Goal: Task Accomplishment & Management: Manage account settings

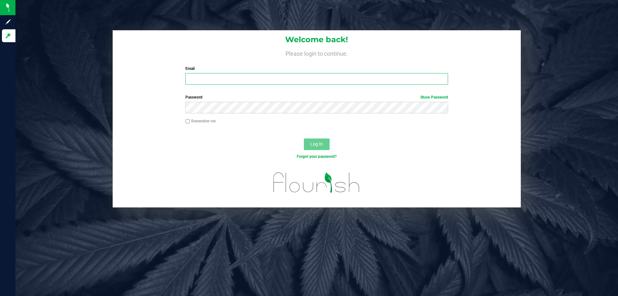
click at [266, 78] on input "Email" at bounding box center [316, 79] width 262 height 12
type input "aedmondson@liveparallel.com"
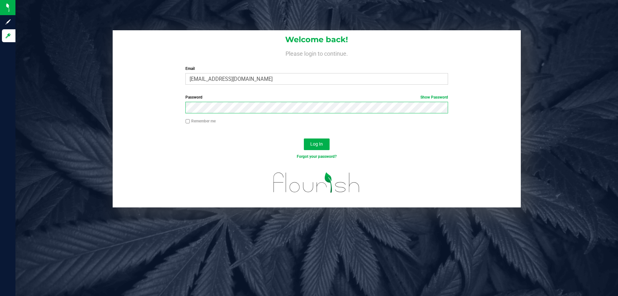
click at [304, 138] on button "Log In" at bounding box center [317, 144] width 26 height 12
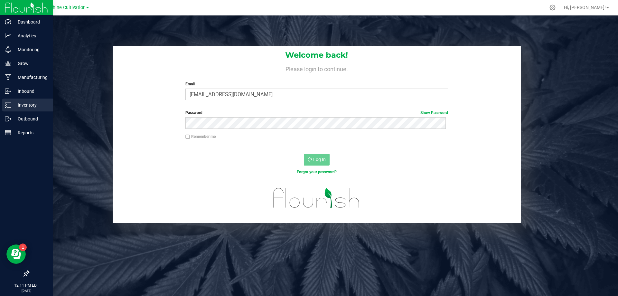
click at [15, 105] on p "Inventory" at bounding box center [30, 105] width 39 height 8
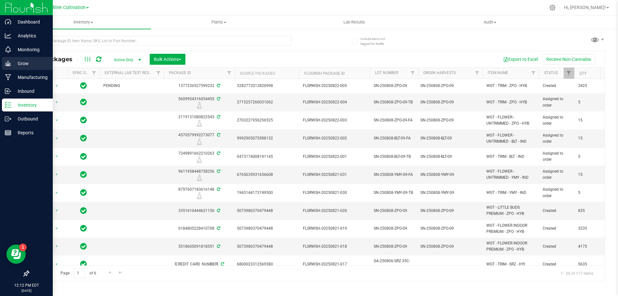
click at [28, 69] on div "Grow" at bounding box center [27, 63] width 51 height 13
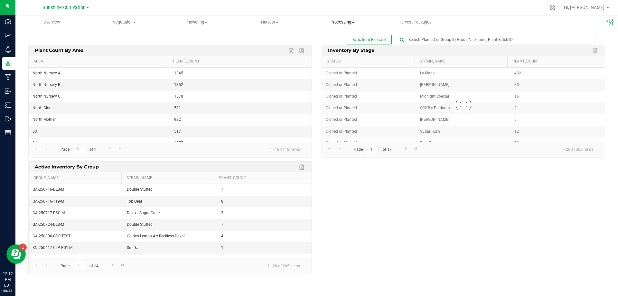
click at [335, 24] on span "Processing" at bounding box center [342, 22] width 72 height 6
click at [332, 37] on span "Processing harvests" at bounding box center [336, 38] width 60 height 5
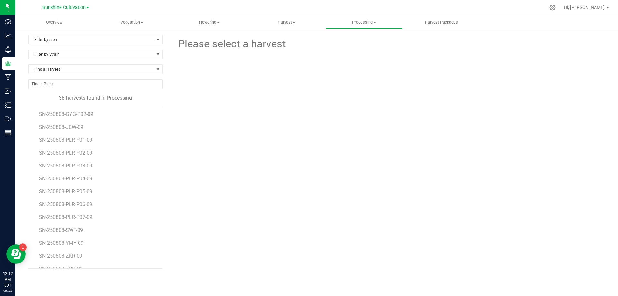
scroll to position [333, 0]
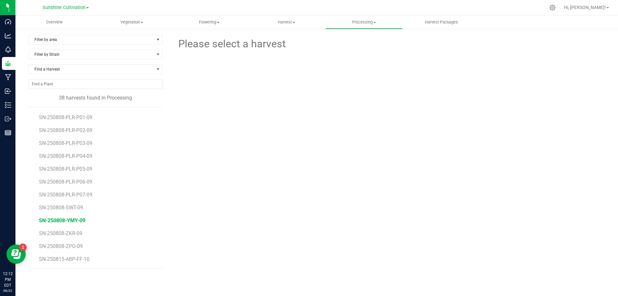
click at [73, 218] on span "SN-250808-YMY-09" at bounding box center [62, 220] width 46 height 6
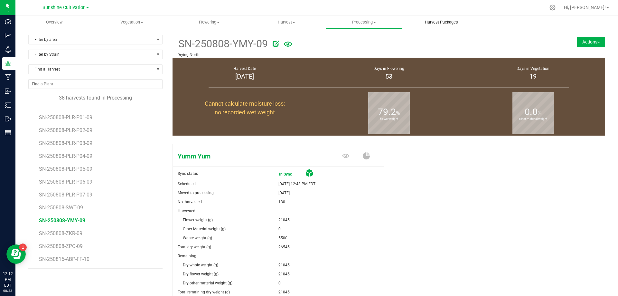
click at [432, 21] on span "Harvest Packages" at bounding box center [441, 22] width 51 height 6
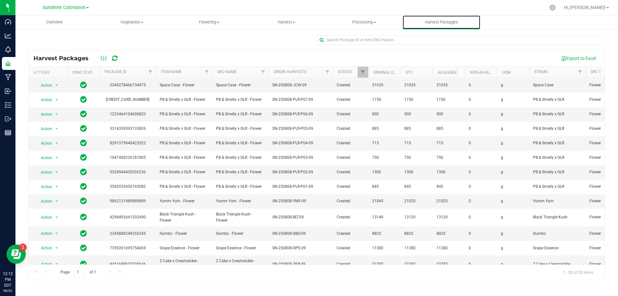
scroll to position [115, 0]
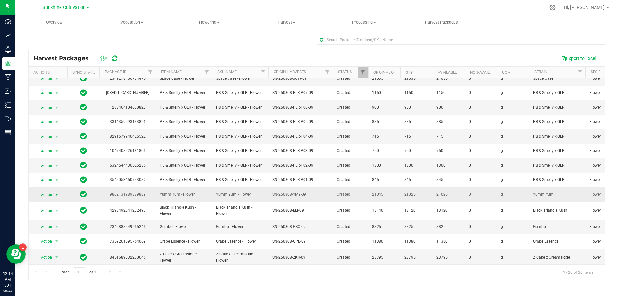
click at [53, 190] on span "select" at bounding box center [57, 194] width 8 height 9
click at [58, 211] on li "Create package" at bounding box center [55, 212] width 41 height 10
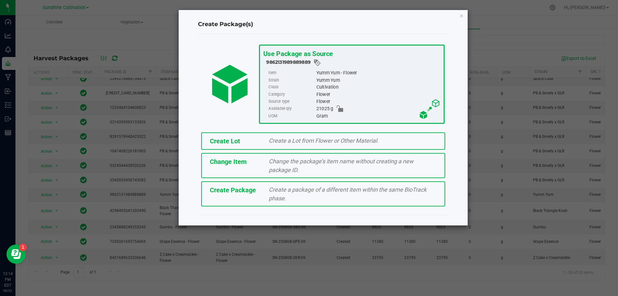
click at [305, 187] on span "Create a package of a different item within the same BioTrack phase." at bounding box center [348, 193] width 158 height 15
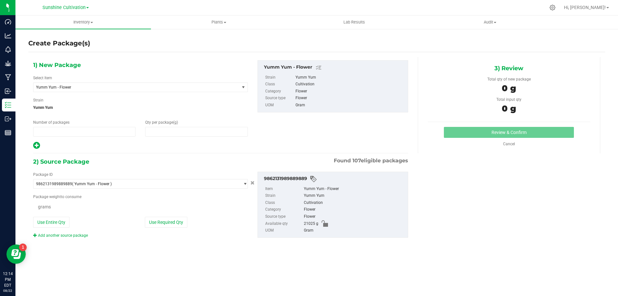
type input "1"
type input "0.0000"
click at [130, 89] on span "Yumm Yum - Flower" at bounding box center [136, 87] width 206 height 9
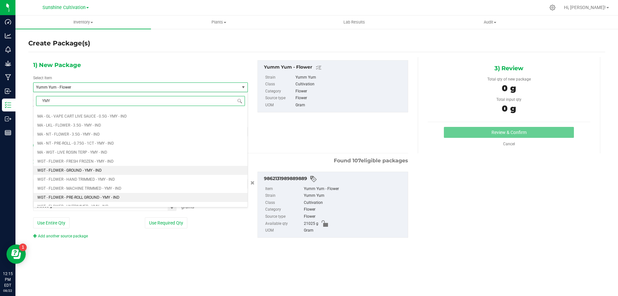
scroll to position [129, 0]
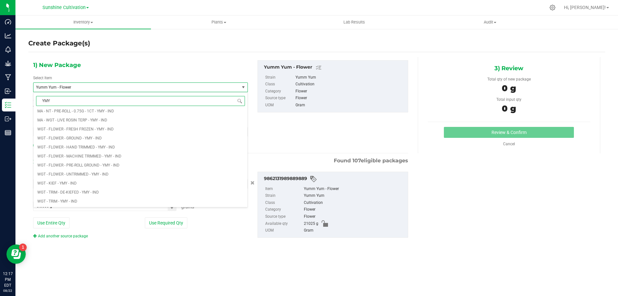
type input "YMY"
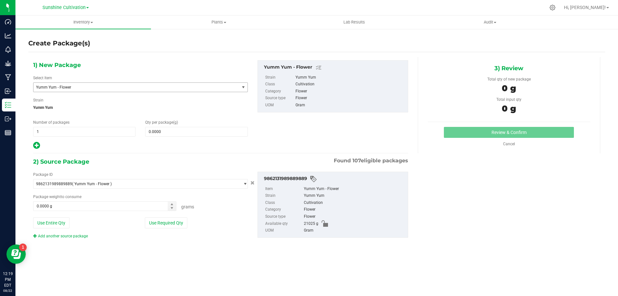
click at [165, 88] on span "Yumm Yum - Flower" at bounding box center [132, 87] width 193 height 5
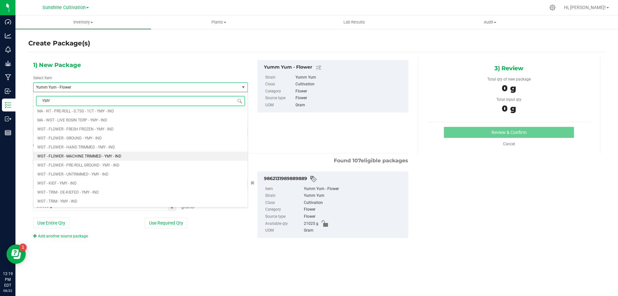
click at [105, 154] on span "WGT - FLOWER - MACHINE TRIMMED - YMY - IND" at bounding box center [79, 156] width 84 height 5
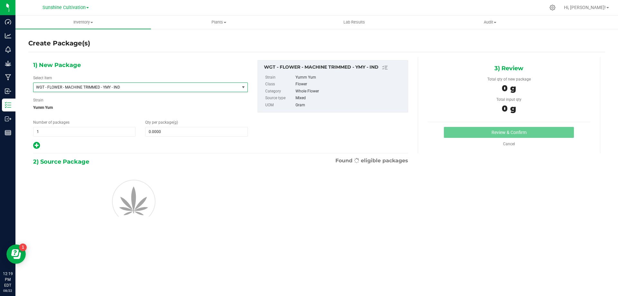
type input "0.0000"
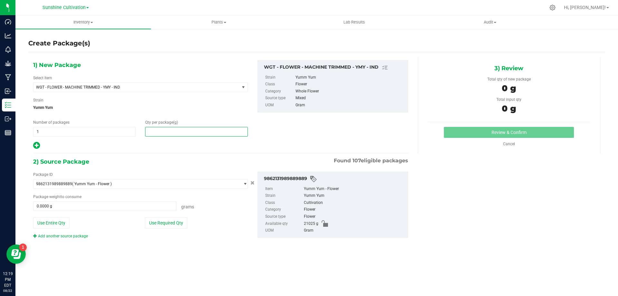
click at [154, 131] on span at bounding box center [196, 132] width 102 height 10
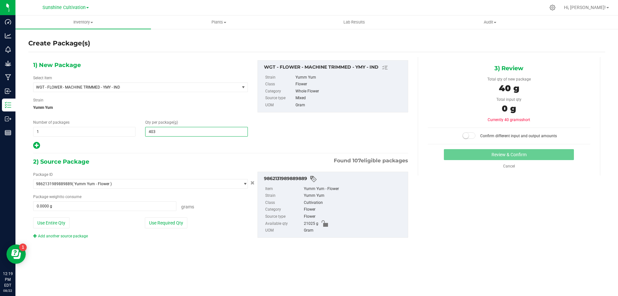
type input "4030"
type input "4,030.0000"
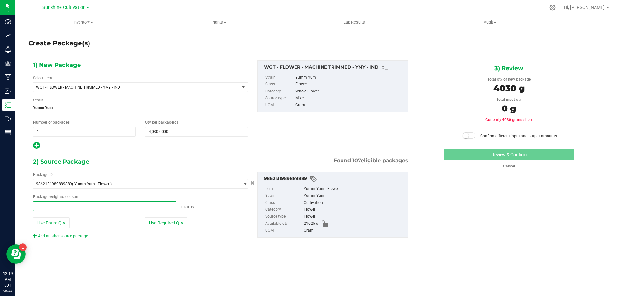
click at [106, 206] on span at bounding box center [104, 206] width 143 height 10
type input "4030"
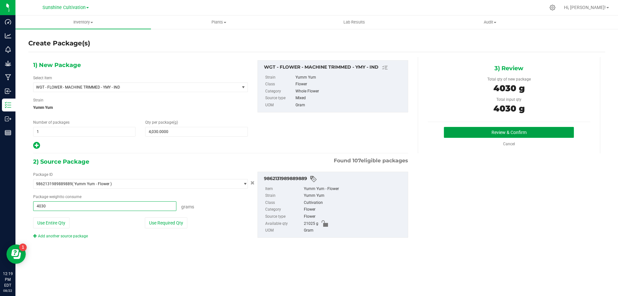
type input "4030.0000 g"
click at [492, 127] on button "Review & Confirm" at bounding box center [509, 132] width 130 height 11
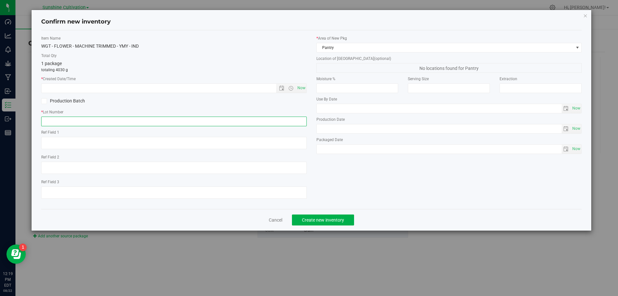
drag, startPoint x: 252, startPoint y: 120, endPoint x: 127, endPoint y: 117, distance: 124.9
click at [127, 117] on input "text" at bounding box center [174, 122] width 266 height 10
drag, startPoint x: 127, startPoint y: 117, endPoint x: 64, endPoint y: 122, distance: 62.6
click at [64, 122] on input "text" at bounding box center [174, 122] width 266 height 10
paste input "SN-250808-YMY-09"
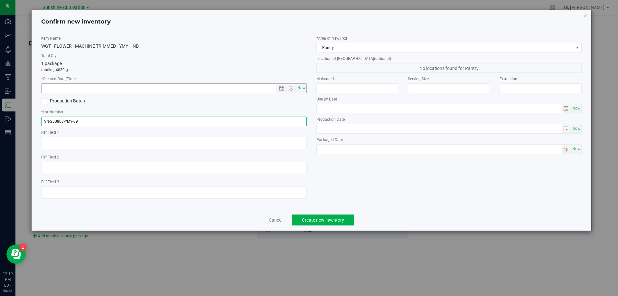
type input "SN-250808-YMY-09"
click at [305, 88] on span "Now" at bounding box center [301, 87] width 11 height 9
type input "[DATE] 12:19 PM"
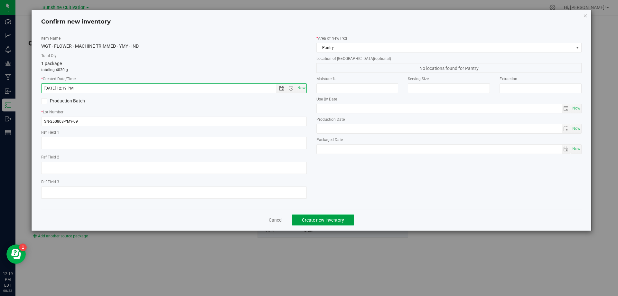
click at [324, 219] on span "Create new inventory" at bounding box center [323, 219] width 42 height 5
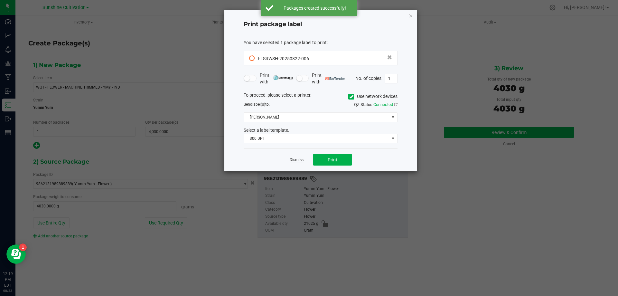
click at [297, 159] on link "Dismiss" at bounding box center [297, 159] width 14 height 5
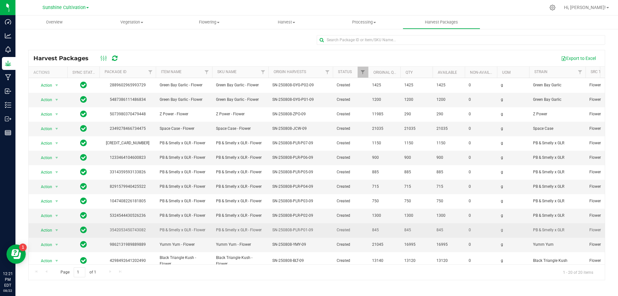
scroll to position [115, 0]
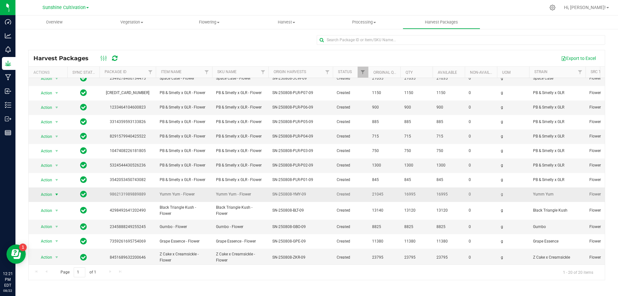
click at [51, 192] on span "Action" at bounding box center [43, 194] width 17 height 9
click at [53, 210] on li "Create package" at bounding box center [55, 212] width 41 height 10
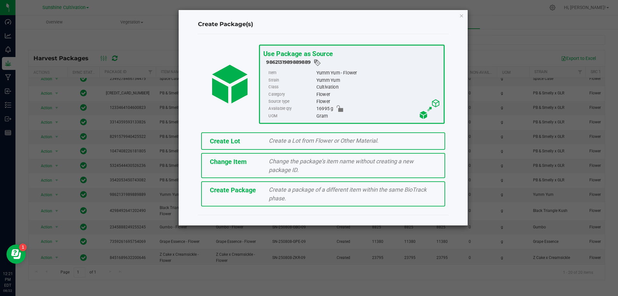
click at [236, 187] on span "Create Package" at bounding box center [233, 190] width 46 height 8
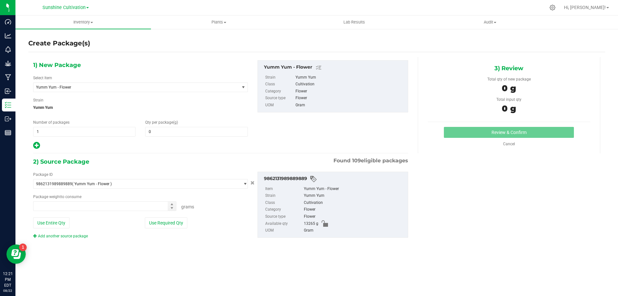
type input "0.0000"
type input "0.0000 g"
click at [129, 86] on span "Yumm Yum - Flower" at bounding box center [132, 87] width 193 height 5
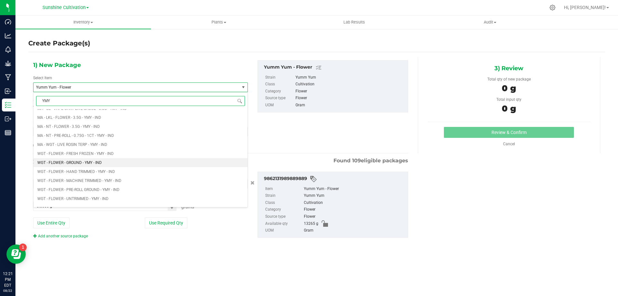
scroll to position [129, 0]
type input "YMY"
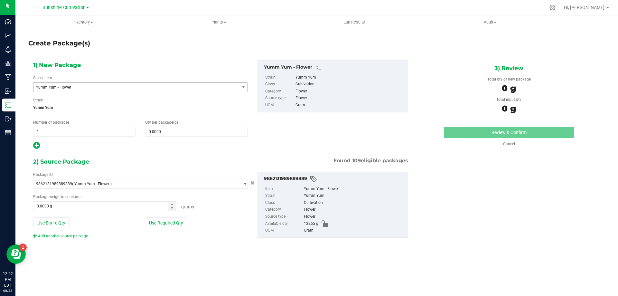
drag, startPoint x: 97, startPoint y: 81, endPoint x: 97, endPoint y: 85, distance: 3.9
click at [97, 82] on div "Select Item Yumm Yum - Flower EAC - CLONE - YMY - IND EAC - SEED - YMY - IND MA…" at bounding box center [140, 83] width 215 height 17
click at [97, 85] on span "Yumm Yum - Flower" at bounding box center [132, 87] width 193 height 5
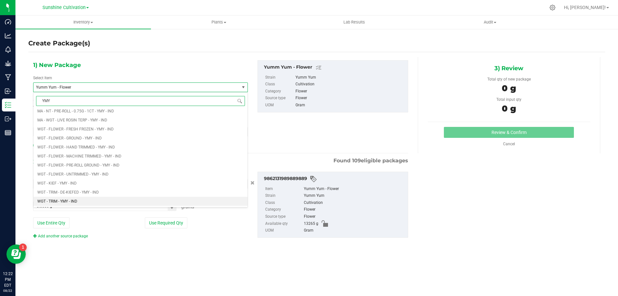
click at [80, 202] on li "WGT - TRIM - YMY - IND" at bounding box center [140, 201] width 214 height 9
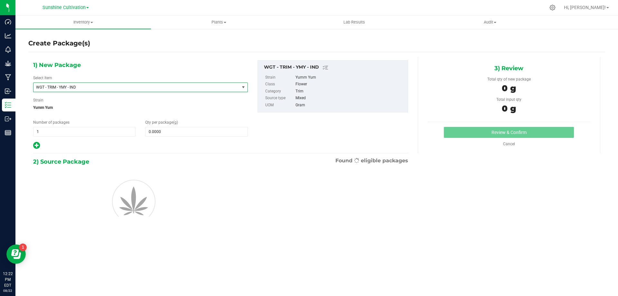
type input "0.0000"
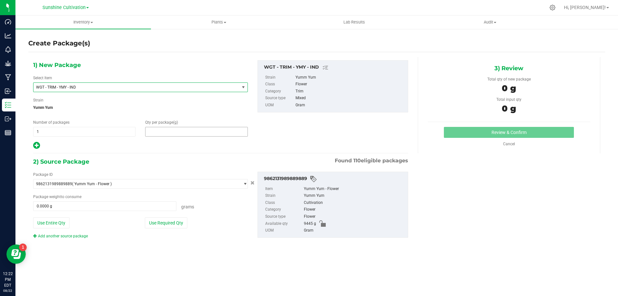
click at [186, 130] on span at bounding box center [196, 132] width 102 height 10
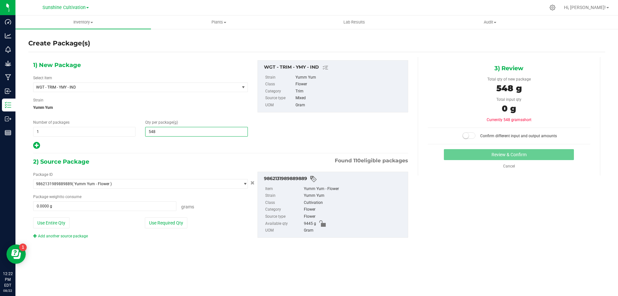
type input "5480"
type input "5,480.0000"
click at [132, 206] on span at bounding box center [104, 206] width 143 height 10
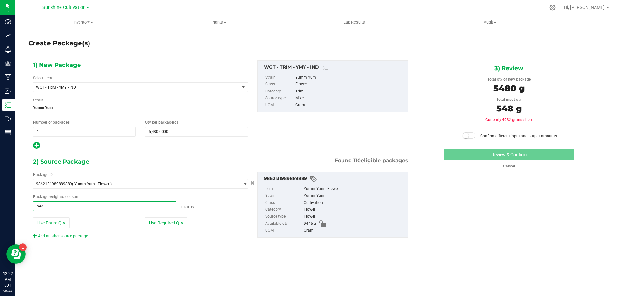
type input "5480"
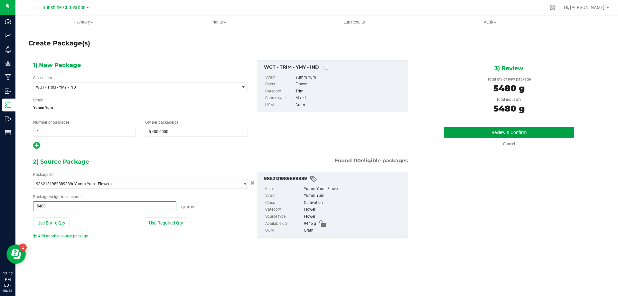
type input "5480.0000 g"
click at [457, 137] on button "Review & Confirm" at bounding box center [509, 132] width 130 height 11
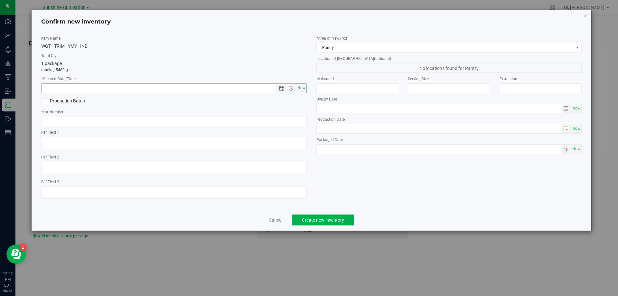
click at [303, 87] on span "Now" at bounding box center [301, 87] width 11 height 9
type input "[DATE] 12:22 PM"
paste input "SN-250808-YMY-09"
type input "SN-250808-YMY-09"
click at [309, 219] on span "Create new inventory" at bounding box center [323, 219] width 42 height 5
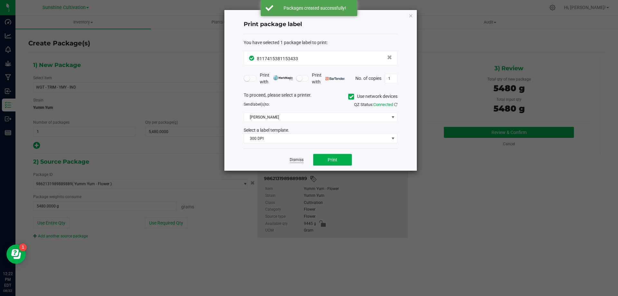
click at [294, 162] on link "Dismiss" at bounding box center [297, 159] width 14 height 5
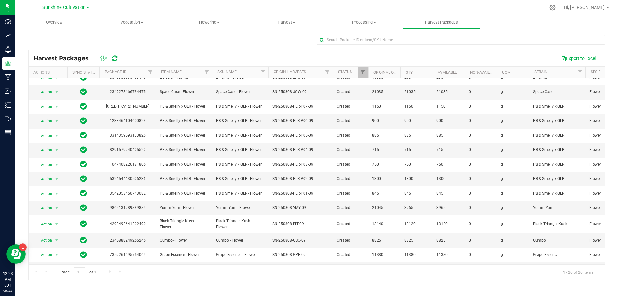
scroll to position [115, 0]
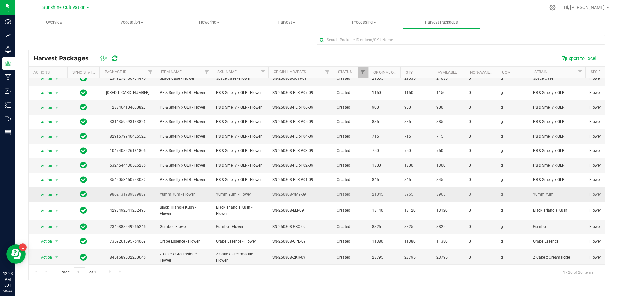
click at [44, 190] on span "Action" at bounding box center [43, 194] width 17 height 9
click at [56, 210] on li "Create package" at bounding box center [55, 212] width 41 height 10
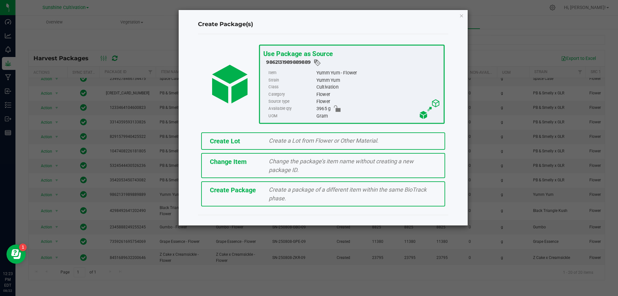
click at [257, 201] on div "Create Package Create a package of a different item within the same BioTrack ph…" at bounding box center [323, 193] width 244 height 25
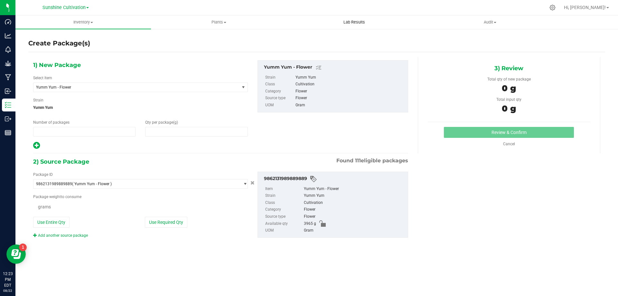
type input "1"
type input "0.0000"
click at [231, 88] on span "Yumm Yum - Flower" at bounding box center [136, 87] width 206 height 9
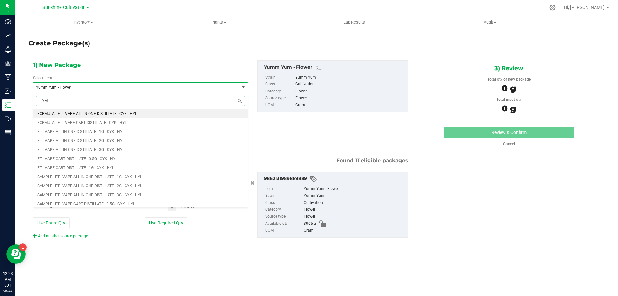
type input "YMY"
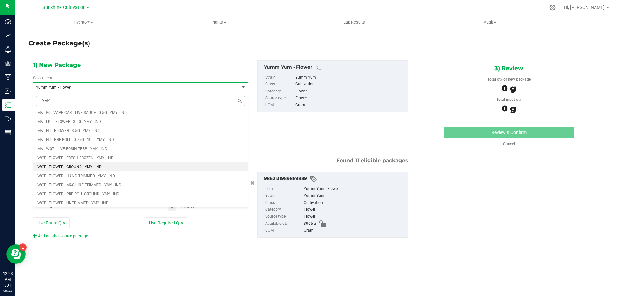
scroll to position [129, 0]
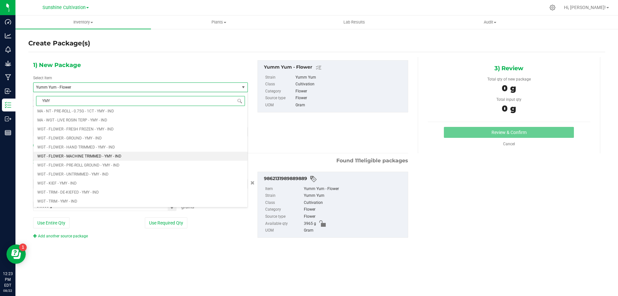
click at [112, 157] on span "WGT - FLOWER - MACHINE TRIMMED - YMY - IND" at bounding box center [79, 156] width 84 height 5
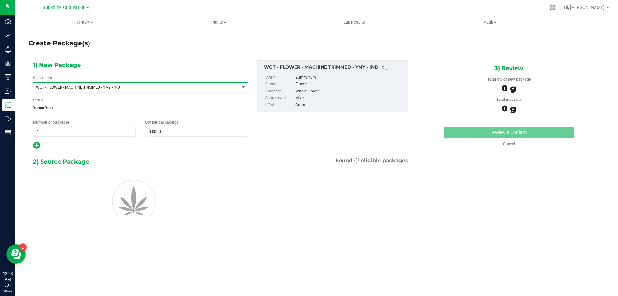
type input "0.0000"
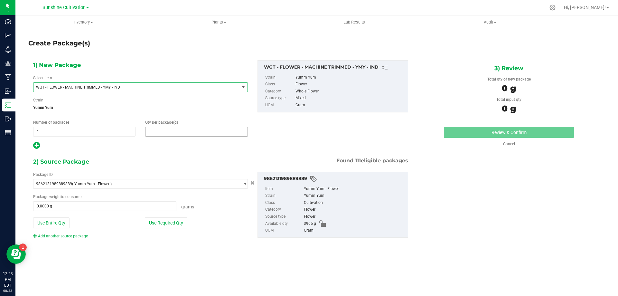
click at [159, 131] on span at bounding box center [196, 132] width 102 height 10
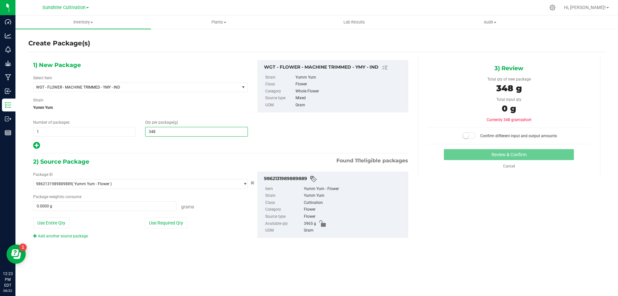
type input "3485"
type input "3,485.0000"
click at [117, 205] on span at bounding box center [104, 206] width 143 height 10
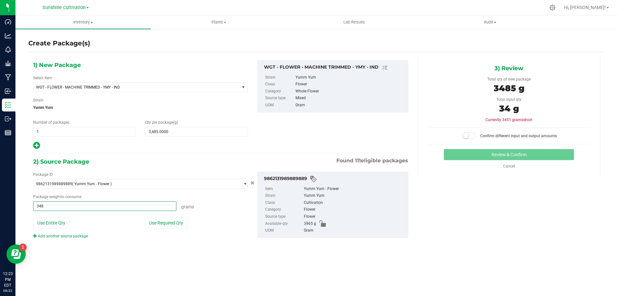
type input "3485"
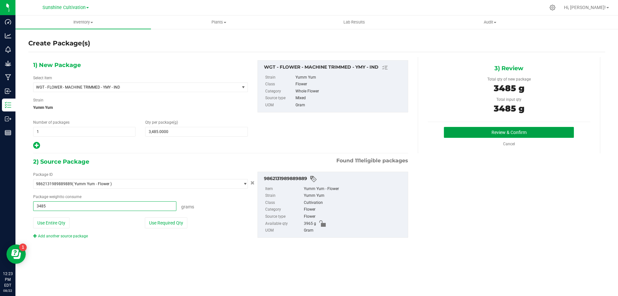
type input "3485.0000 g"
click at [500, 129] on button "Review & Confirm" at bounding box center [509, 132] width 130 height 11
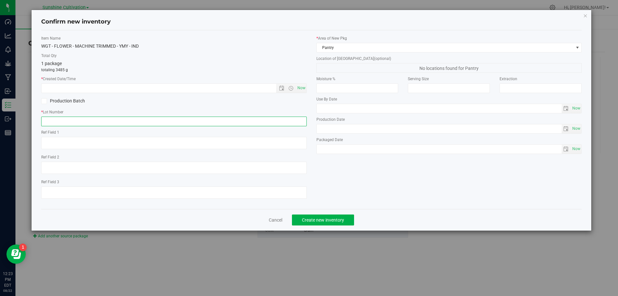
paste input "SN-250808-YMY-09"
type input "SN-250808-YMY-09"
click at [303, 85] on span "Now" at bounding box center [301, 87] width 11 height 9
type input "[DATE] 12:23 PM"
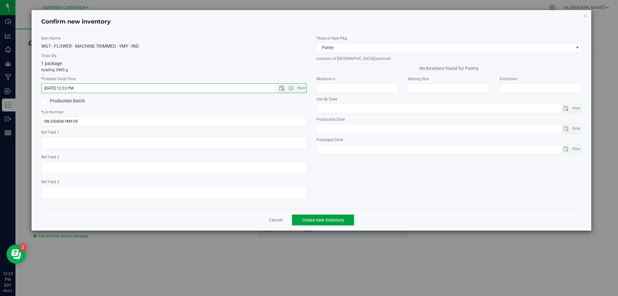
click at [322, 214] on button "Create new inventory" at bounding box center [323, 219] width 62 height 11
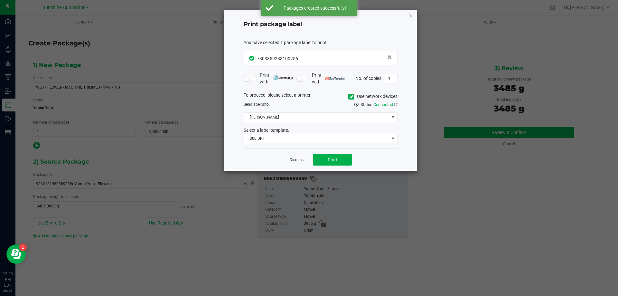
click at [302, 158] on link "Dismiss" at bounding box center [297, 159] width 14 height 5
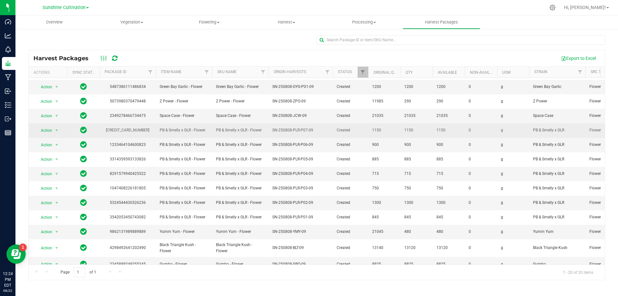
scroll to position [115, 0]
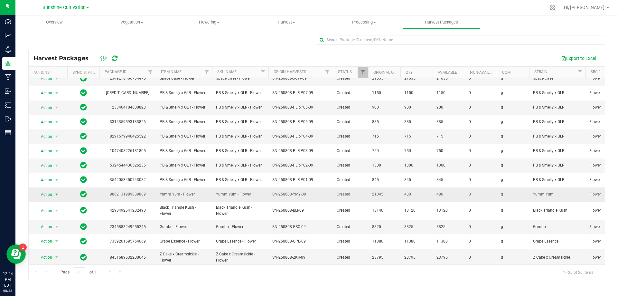
click at [56, 192] on span "select" at bounding box center [56, 194] width 5 height 5
click at [52, 192] on span "Action" at bounding box center [43, 194] width 17 height 9
click at [54, 201] on li "Adjust qty" at bounding box center [55, 202] width 41 height 10
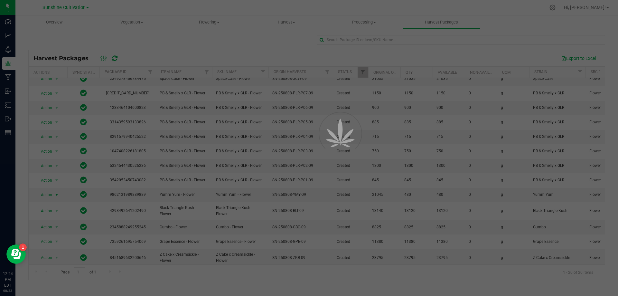
scroll to position [115, 0]
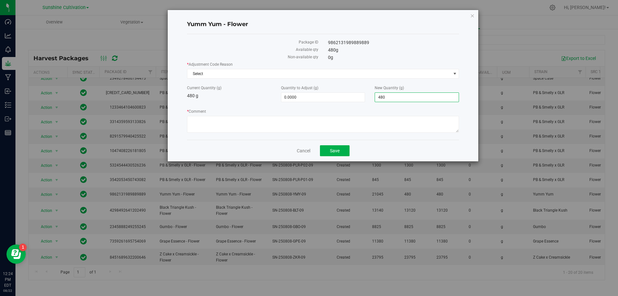
click at [393, 99] on span "480.0000 480" at bounding box center [417, 97] width 84 height 10
type input "4"
type input "0"
type input "-480.0000"
type input "0.0000"
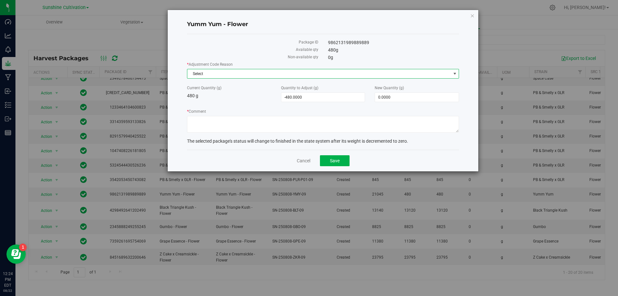
click at [358, 75] on span "Select" at bounding box center [319, 73] width 264 height 9
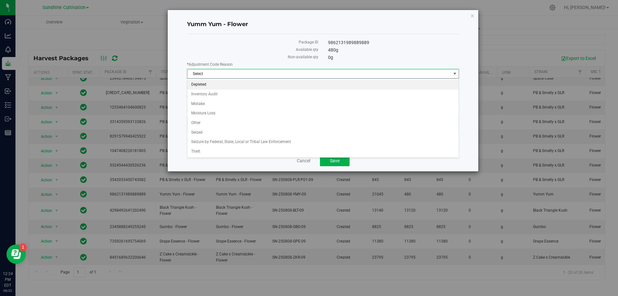
click at [208, 83] on li "Depleted" at bounding box center [323, 85] width 272 height 10
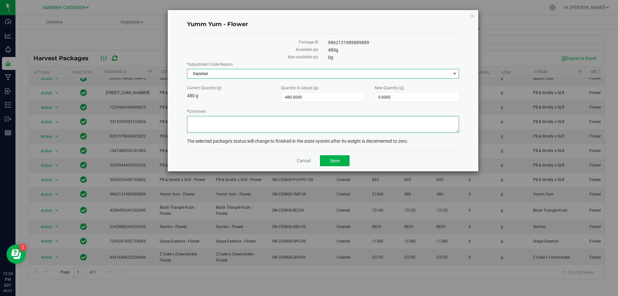
click at [209, 122] on textarea "* Comment" at bounding box center [323, 124] width 272 height 17
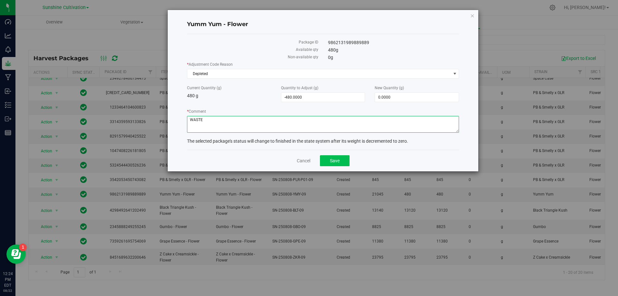
type textarea "WASTE"
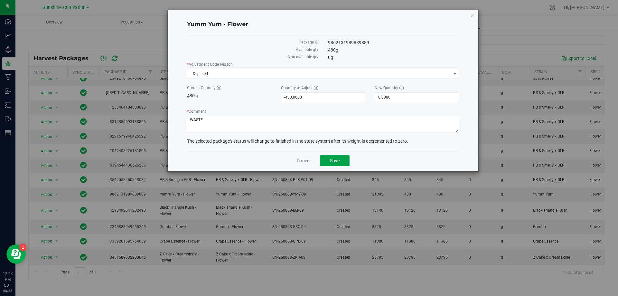
click at [327, 158] on button "Save" at bounding box center [335, 160] width 30 height 11
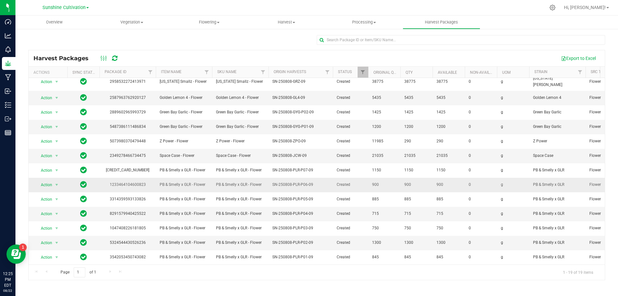
scroll to position [36, 0]
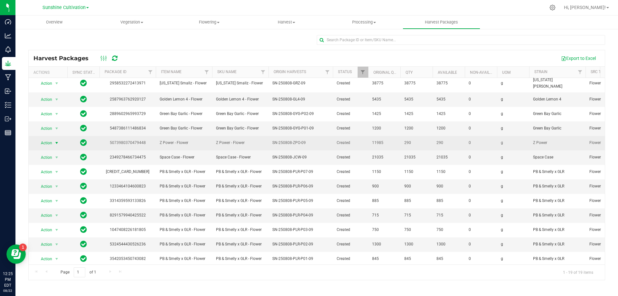
click at [53, 140] on span "select" at bounding box center [57, 142] width 8 height 9
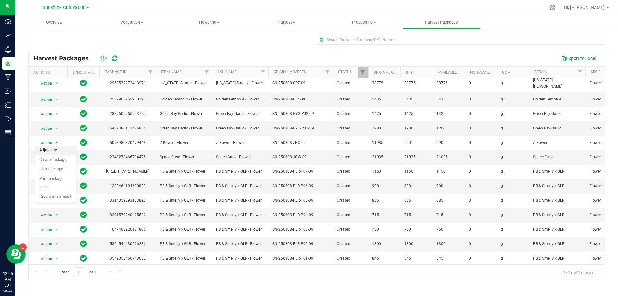
click at [57, 149] on li "Adjust qty" at bounding box center [55, 150] width 41 height 10
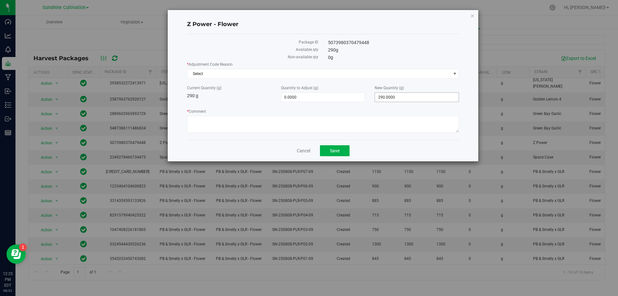
click at [412, 95] on span "290.0000 290" at bounding box center [417, 97] width 84 height 10
type input "2"
type input "0"
type input "-290.0000"
type input "0.0000"
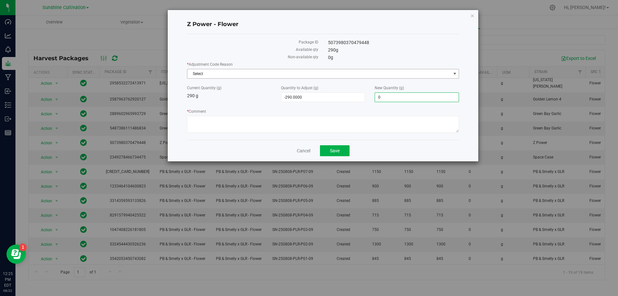
click at [226, 71] on span "Select" at bounding box center [319, 73] width 264 height 9
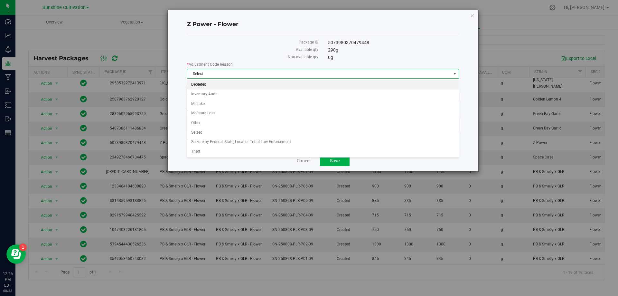
click at [200, 87] on li "Depleted" at bounding box center [323, 85] width 272 height 10
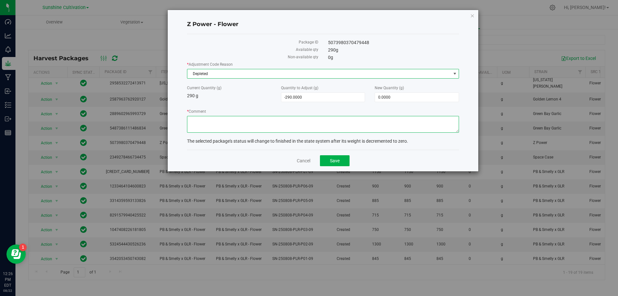
click at [212, 123] on textarea "* Comment" at bounding box center [323, 124] width 272 height 17
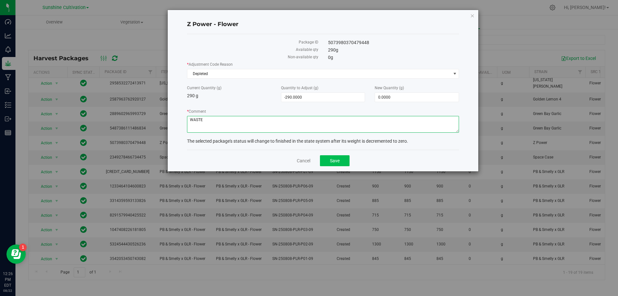
type textarea "WASTE"
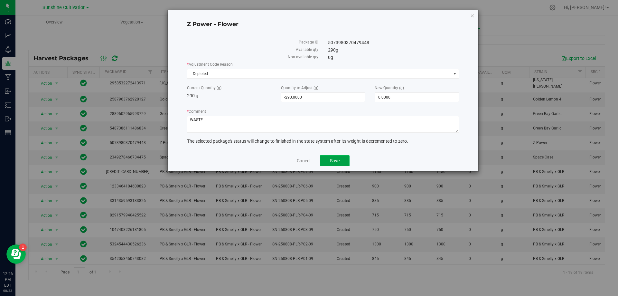
click at [332, 161] on span "Save" at bounding box center [335, 160] width 10 height 5
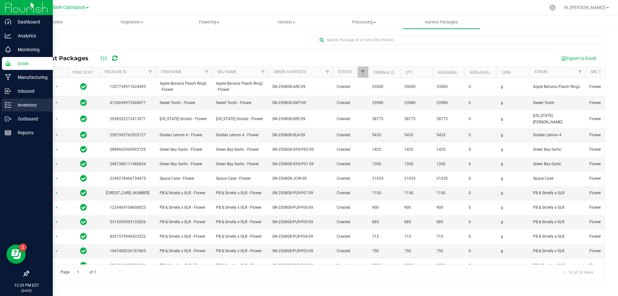
click at [12, 103] on p "Inventory" at bounding box center [30, 105] width 39 height 8
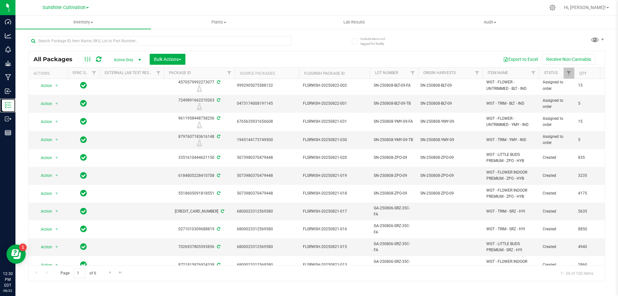
scroll to position [161, 0]
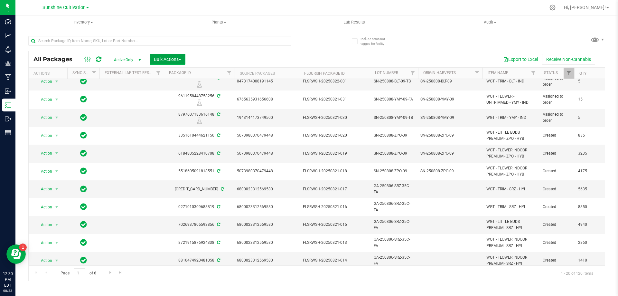
click at [172, 55] on button "Bulk Actions" at bounding box center [168, 59] width 36 height 11
click at [180, 143] on span "Print package labels" at bounding box center [173, 144] width 39 height 5
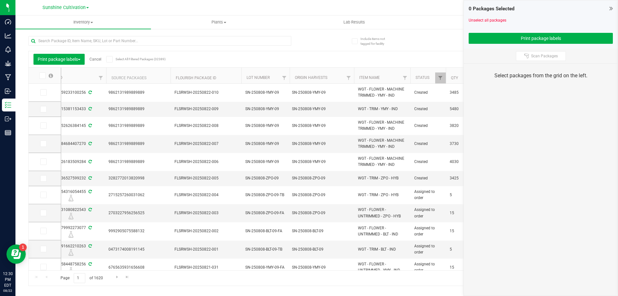
scroll to position [0, 130]
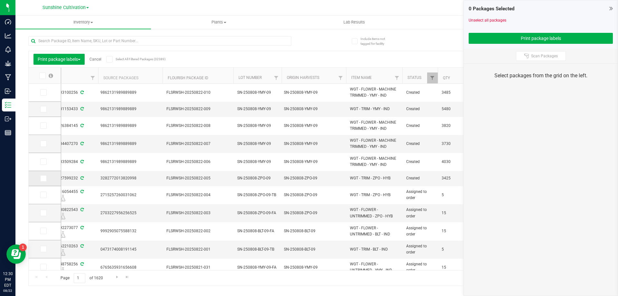
click at [46, 180] on span at bounding box center [43, 178] width 6 height 6
click at [0, 0] on input "checkbox" at bounding box center [0, 0] width 0 height 0
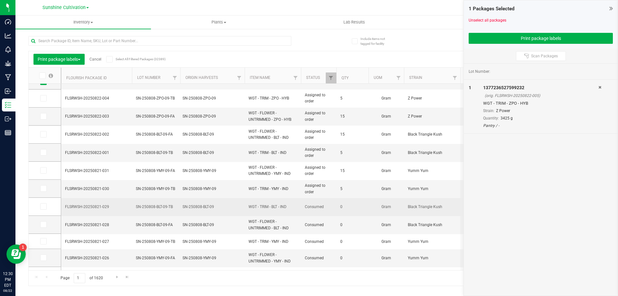
scroll to position [0, 0]
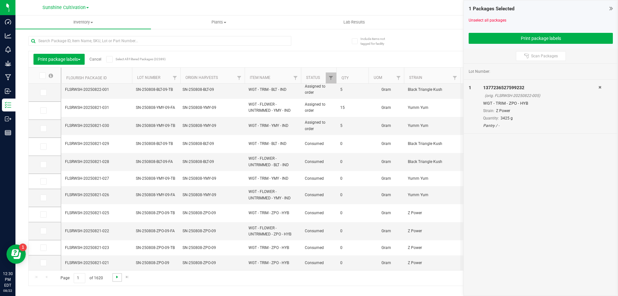
click at [117, 277] on span "Go to the next page" at bounding box center [117, 276] width 5 height 5
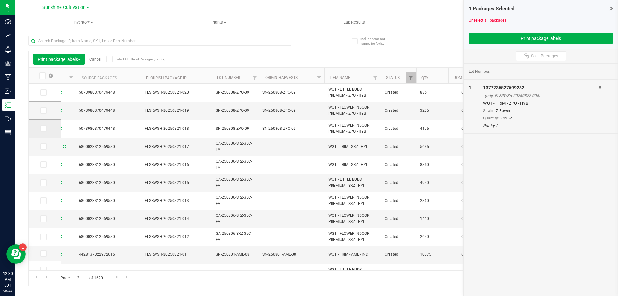
click at [42, 128] on icon at bounding box center [43, 128] width 4 height 0
click at [0, 0] on input "checkbox" at bounding box center [0, 0] width 0 height 0
click at [43, 110] on icon at bounding box center [43, 110] width 4 height 0
click at [0, 0] on input "checkbox" at bounding box center [0, 0] width 0 height 0
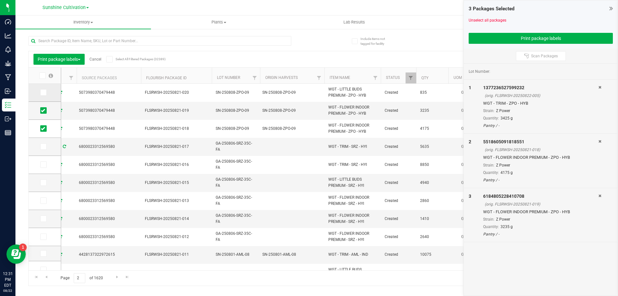
click at [44, 92] on icon at bounding box center [43, 92] width 4 height 0
click at [0, 0] on input "checkbox" at bounding box center [0, 0] width 0 height 0
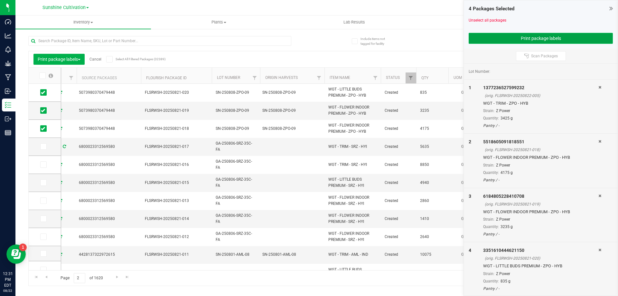
click at [518, 40] on button "Print package labels" at bounding box center [541, 38] width 144 height 11
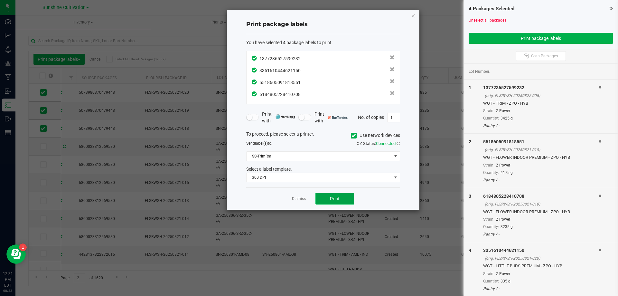
click at [337, 198] on span "Print" at bounding box center [335, 198] width 10 height 5
click at [327, 197] on button "Print" at bounding box center [334, 199] width 39 height 12
click at [414, 16] on icon "button" at bounding box center [413, 16] width 5 height 8
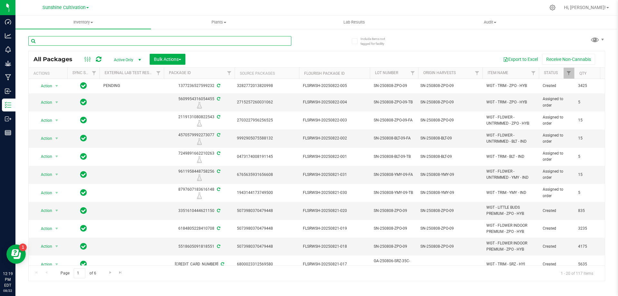
click at [122, 44] on input "text" at bounding box center [159, 41] width 263 height 10
type input "YMY"
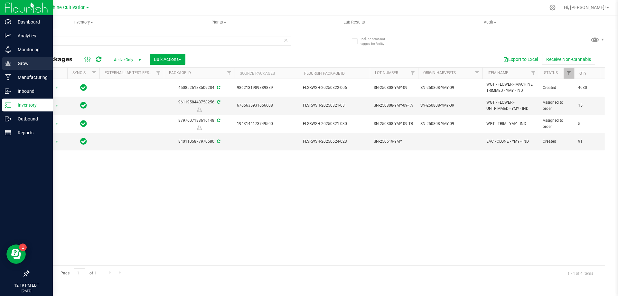
click at [18, 60] on p "Grow" at bounding box center [30, 64] width 39 height 8
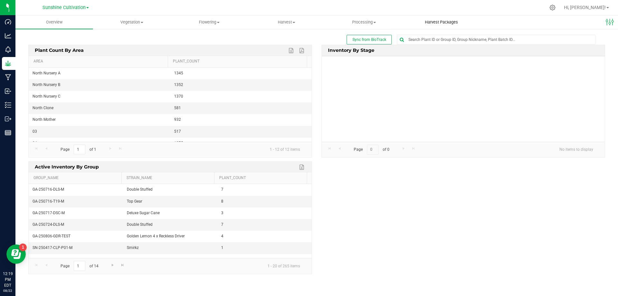
click at [441, 19] on uib-tab-heading "Harvest Packages" at bounding box center [441, 22] width 77 height 13
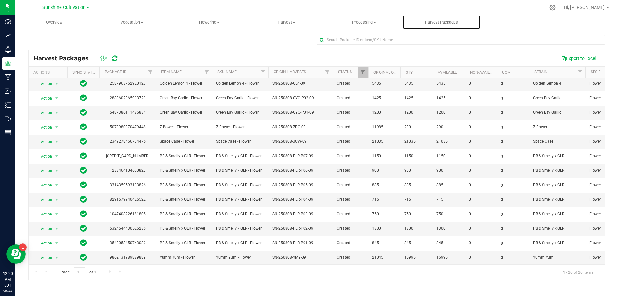
scroll to position [115, 0]
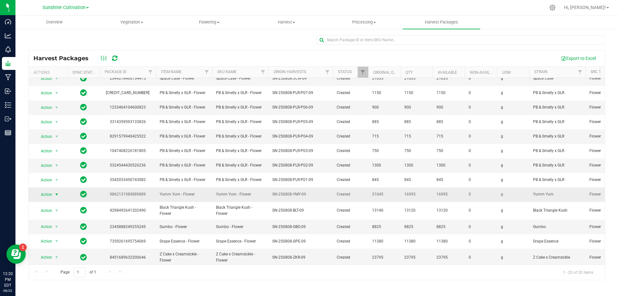
click at [48, 190] on span "Action" at bounding box center [43, 194] width 17 height 9
click at [61, 213] on li "Create package" at bounding box center [55, 212] width 41 height 10
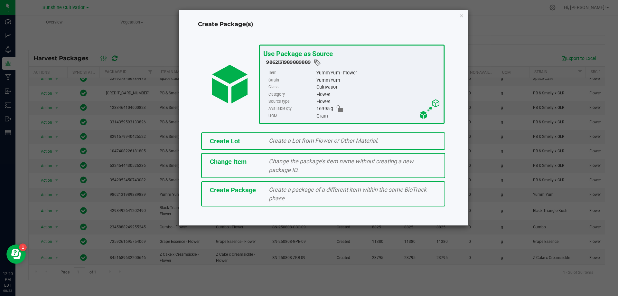
click at [276, 192] on span "Create a package of a different item within the same BioTrack phase." at bounding box center [348, 193] width 158 height 15
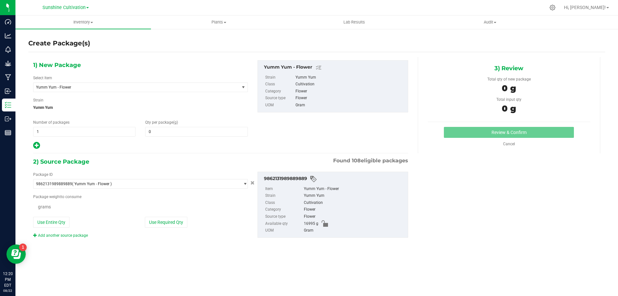
type input "0.0000"
click at [189, 130] on span at bounding box center [196, 132] width 102 height 10
click at [189, 130] on input "text" at bounding box center [196, 131] width 102 height 9
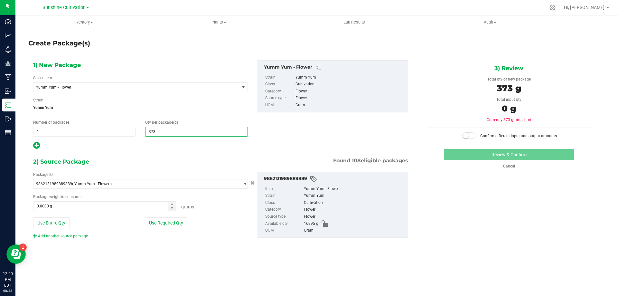
type input "3730"
type input "3,730.0000"
click at [132, 205] on span at bounding box center [104, 206] width 143 height 10
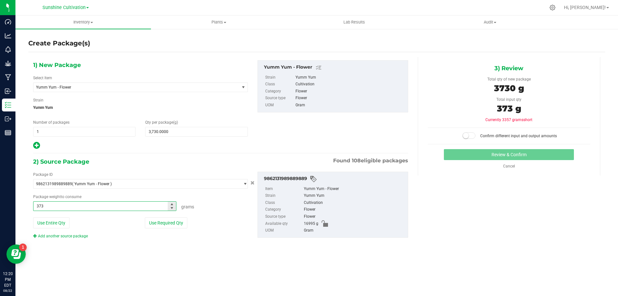
type input "3730"
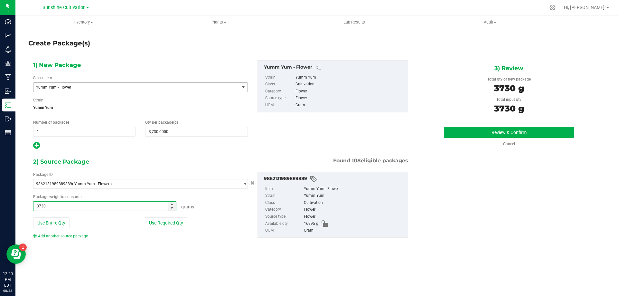
type input "3730.0000 g"
click at [142, 89] on span "Yumm Yum - Flower" at bounding box center [136, 87] width 206 height 9
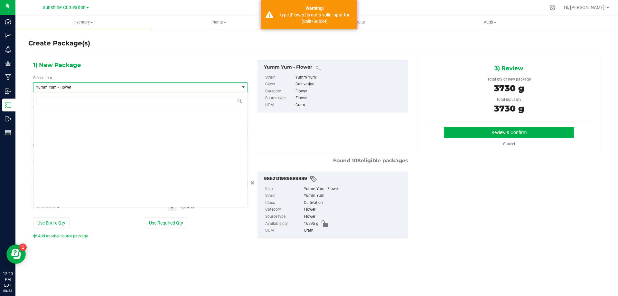
scroll to position [190313, 0]
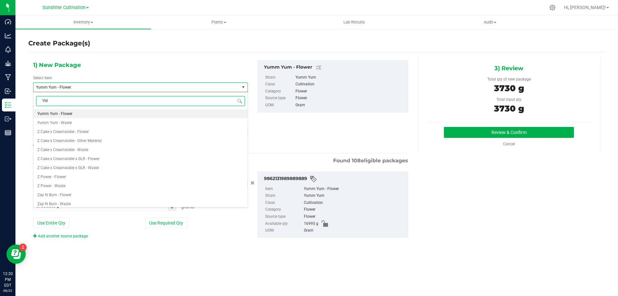
type input "YMY"
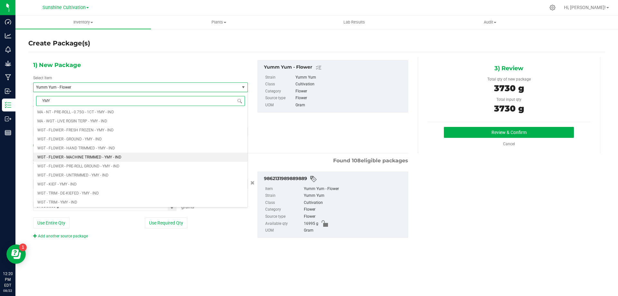
scroll to position [129, 0]
click at [124, 156] on li "WGT - FLOWER - MACHINE TRIMMED - YMY - IND" at bounding box center [140, 156] width 214 height 9
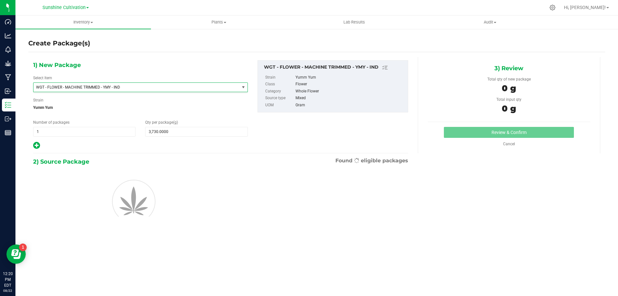
type input "0.0000"
type input "0"
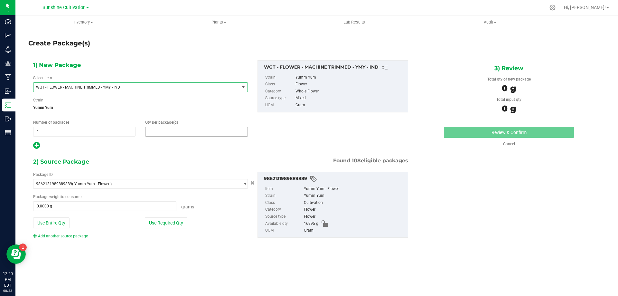
click at [161, 134] on span at bounding box center [196, 132] width 102 height 10
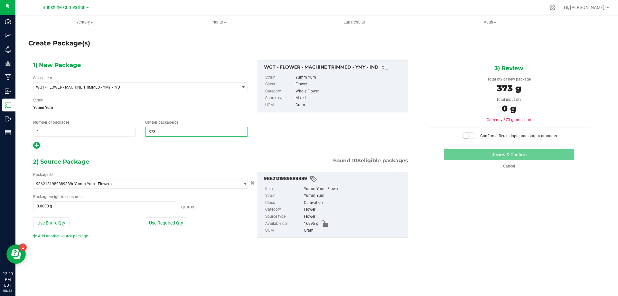
type input "3730"
type input "3,730.0000"
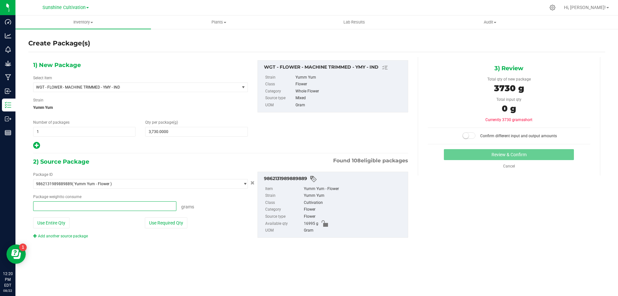
click at [130, 204] on span at bounding box center [104, 206] width 143 height 10
type input "3730"
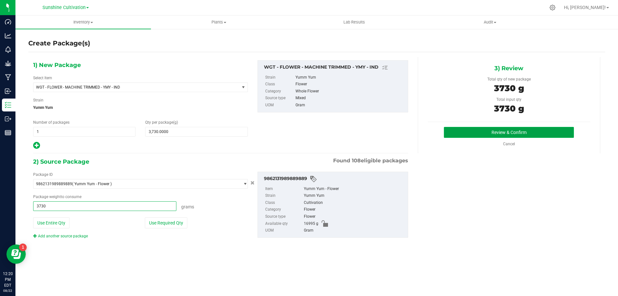
type input "3730.0000 g"
click at [510, 132] on button "Review & Confirm" at bounding box center [509, 132] width 130 height 11
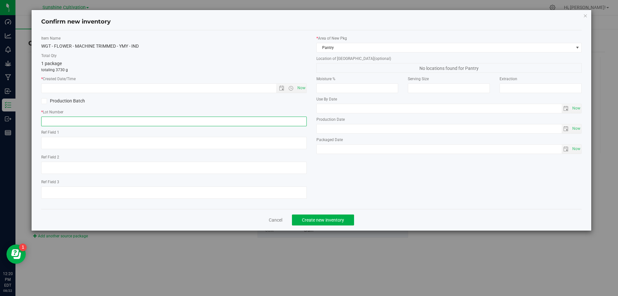
paste input "SN-250808-YMY-09"
type input "SN-250808-YMY-09"
click at [302, 86] on span "Now" at bounding box center [301, 87] width 11 height 9
type input "8/22/2025 12:20 PM"
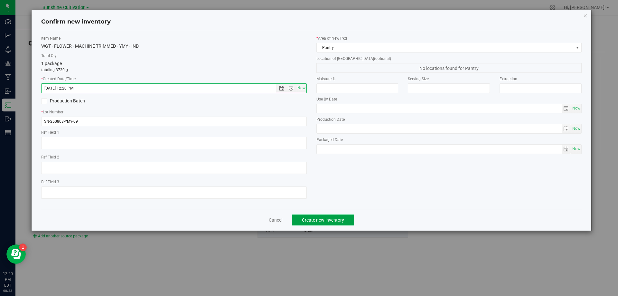
click at [320, 219] on span "Create new inventory" at bounding box center [323, 219] width 42 height 5
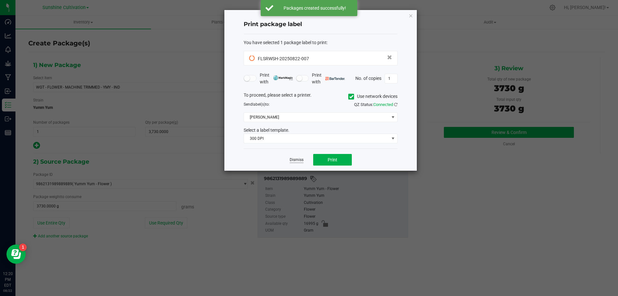
click at [303, 159] on link "Dismiss" at bounding box center [297, 159] width 14 height 5
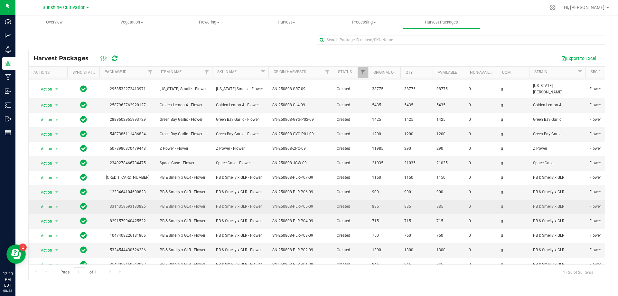
scroll to position [115, 0]
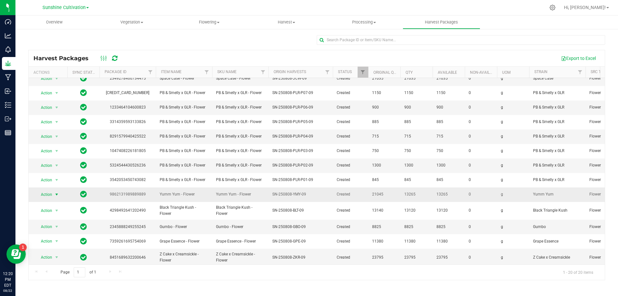
click at [46, 190] on span "Action" at bounding box center [43, 194] width 17 height 9
click at [59, 209] on li "Create package" at bounding box center [55, 212] width 41 height 10
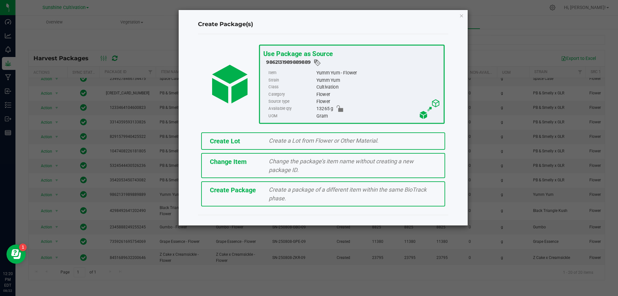
click at [256, 194] on div "Create Package" at bounding box center [234, 190] width 59 height 10
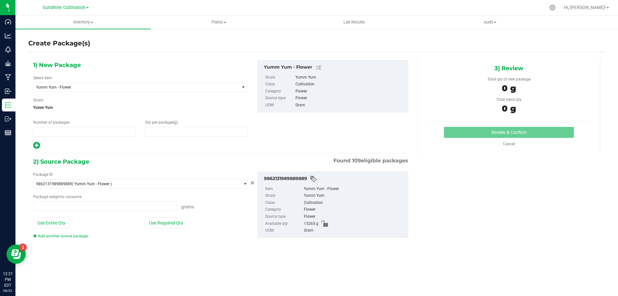
type input "1"
type input "0.0000"
type input "0.0000 g"
click at [190, 88] on span "Yumm Yum - Flower" at bounding box center [132, 87] width 193 height 5
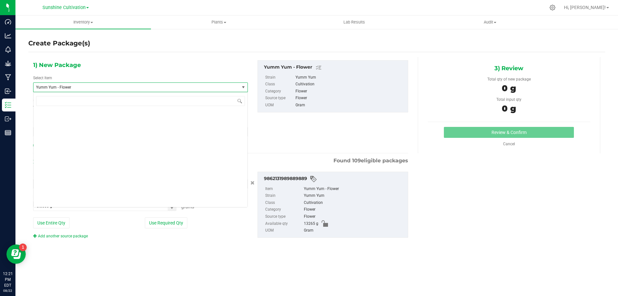
scroll to position [190313, 0]
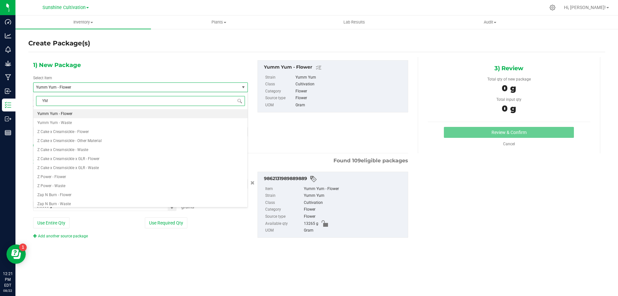
type input "YMY"
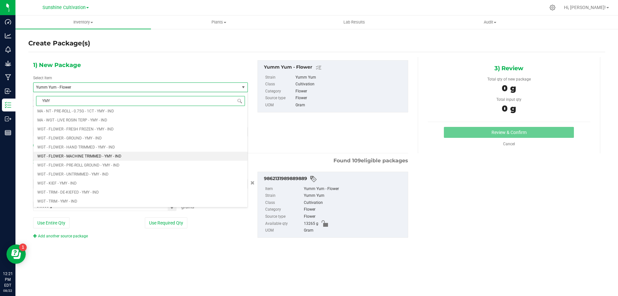
click at [140, 160] on li "WGT - FLOWER - MACHINE TRIMMED - YMY - IND" at bounding box center [140, 156] width 214 height 9
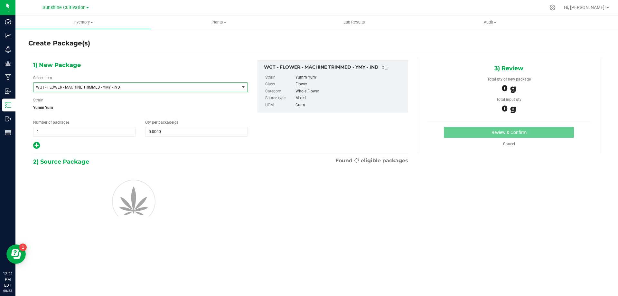
type input "0.0000"
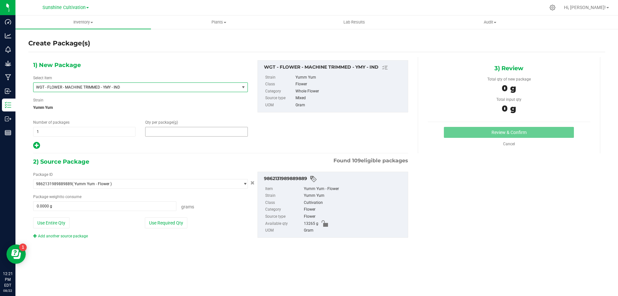
click at [167, 132] on span at bounding box center [196, 132] width 102 height 10
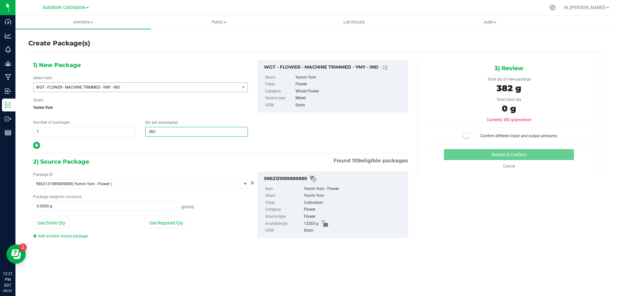
type input "3820"
click at [98, 207] on input "0.0000 g" at bounding box center [104, 205] width 143 height 9
type input "3,820.0000"
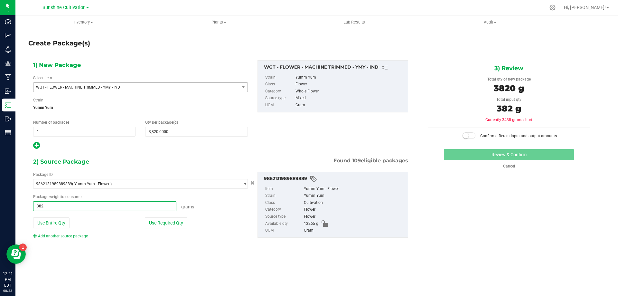
type input "3820"
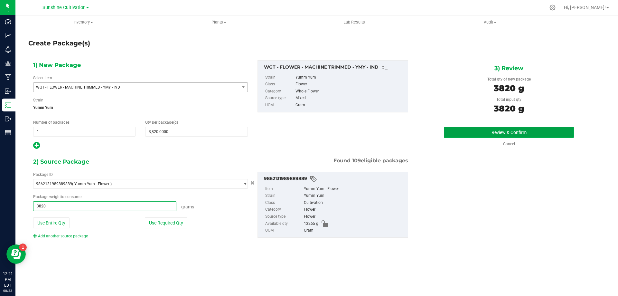
type input "3820.0000 g"
click at [490, 133] on button "Review & Confirm" at bounding box center [509, 132] width 130 height 11
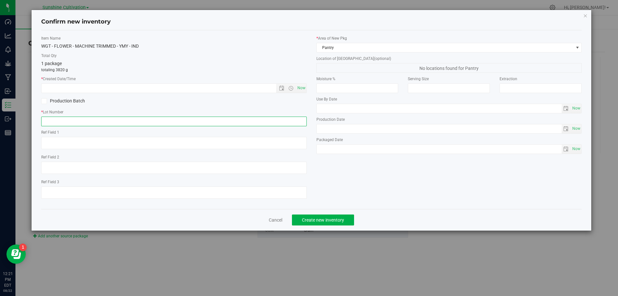
paste input "SN-250808-YMY-09"
type input "SN-250808-YMY-09"
click at [302, 89] on span "Now" at bounding box center [301, 87] width 11 height 9
type input "8/22/2025 12:21 PM"
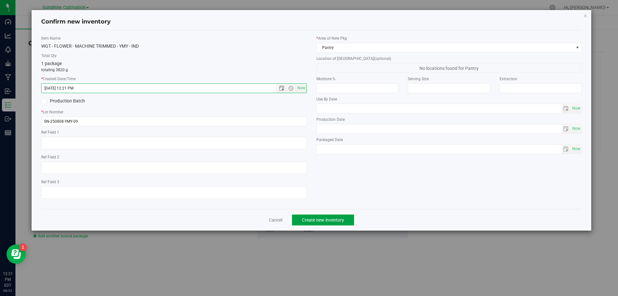
click at [330, 219] on span "Create new inventory" at bounding box center [323, 219] width 42 height 5
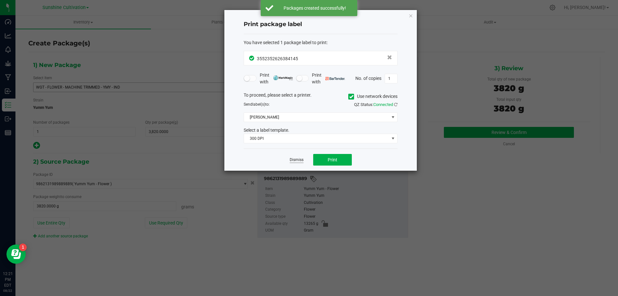
click at [298, 158] on link "Dismiss" at bounding box center [297, 159] width 14 height 5
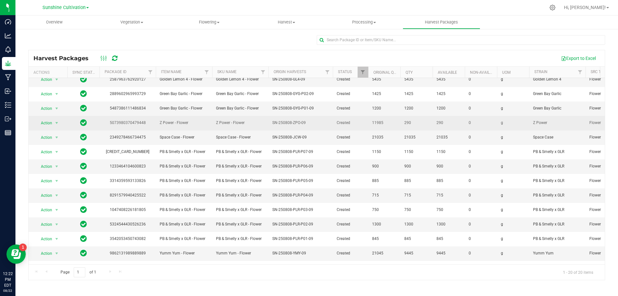
scroll to position [115, 0]
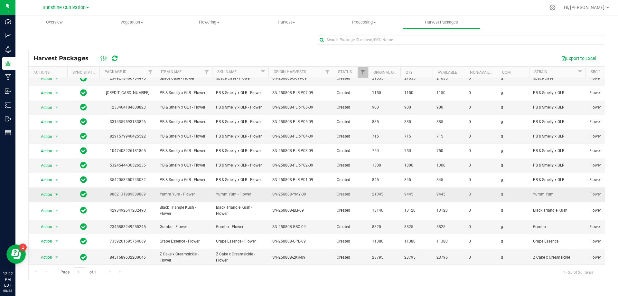
click at [51, 191] on span "Action" at bounding box center [43, 194] width 17 height 9
click at [59, 214] on li "Create package" at bounding box center [55, 212] width 41 height 10
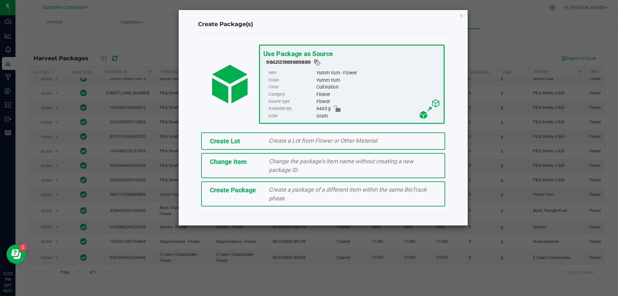
click at [243, 197] on div "Create Package Create a package of a different item within the same BioTrack ph…" at bounding box center [323, 193] width 244 height 25
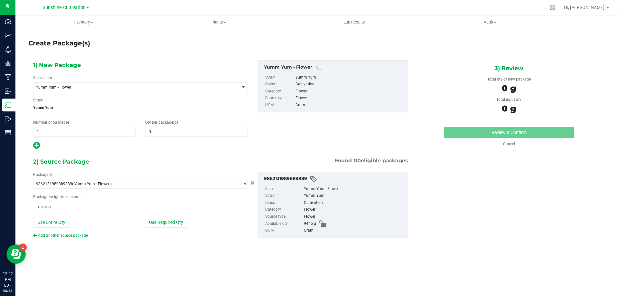
type input "0.0000"
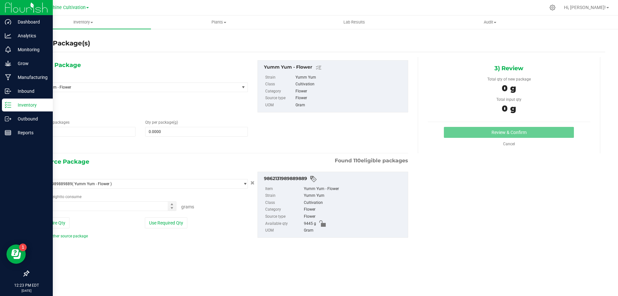
click at [9, 106] on icon at bounding box center [8, 105] width 6 height 6
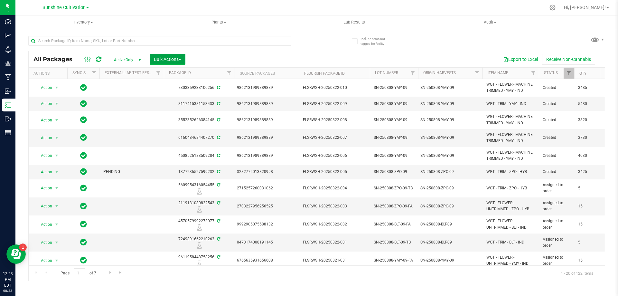
click at [173, 58] on span "Bulk Actions" at bounding box center [167, 59] width 27 height 5
click at [185, 144] on span "Print package labels" at bounding box center [173, 144] width 39 height 5
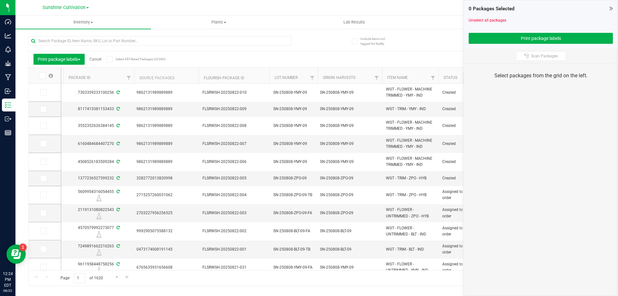
scroll to position [0, 182]
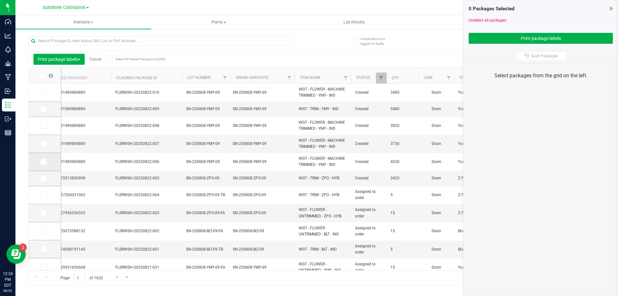
click at [44, 162] on icon at bounding box center [43, 162] width 4 height 0
click at [0, 0] on input "checkbox" at bounding box center [0, 0] width 0 height 0
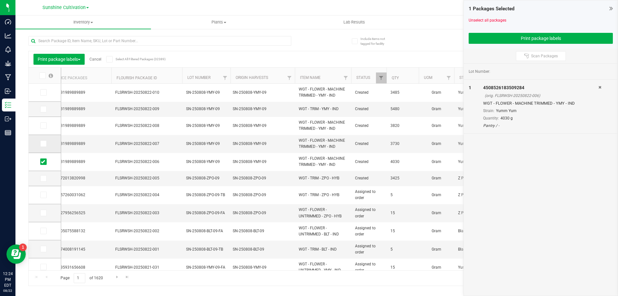
click at [44, 144] on icon at bounding box center [43, 144] width 4 height 0
click at [0, 0] on input "checkbox" at bounding box center [0, 0] width 0 height 0
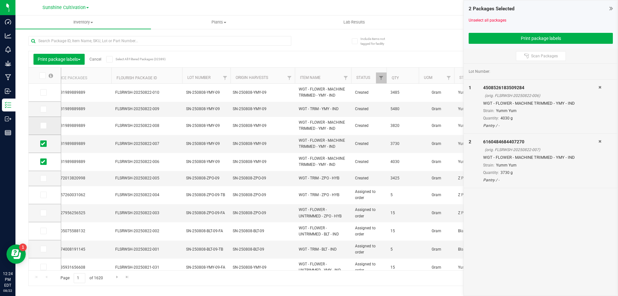
click at [43, 128] on span at bounding box center [43, 125] width 6 height 6
click at [0, 0] on input "checkbox" at bounding box center [0, 0] width 0 height 0
click at [44, 109] on icon at bounding box center [43, 109] width 4 height 0
click at [0, 0] on input "checkbox" at bounding box center [0, 0] width 0 height 0
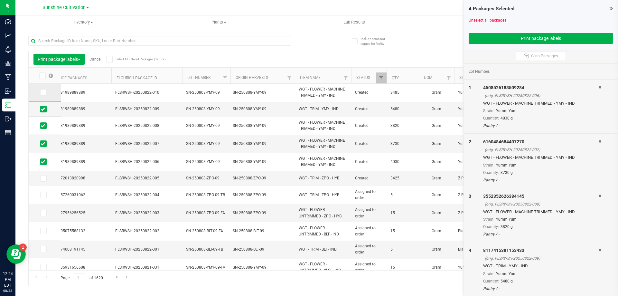
click at [44, 92] on icon at bounding box center [43, 92] width 4 height 0
click at [0, 0] on input "checkbox" at bounding box center [0, 0] width 0 height 0
click at [493, 36] on button "Print package labels" at bounding box center [541, 38] width 144 height 11
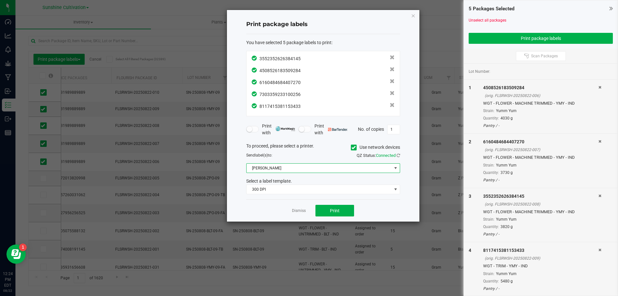
click at [287, 167] on span "[PERSON_NAME]" at bounding box center [319, 167] width 145 height 9
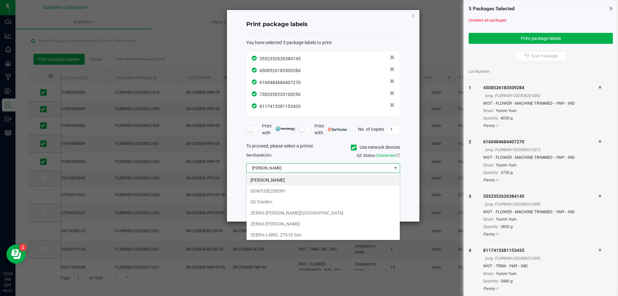
scroll to position [10, 154]
click at [274, 203] on li "SS-TrimRm" at bounding box center [323, 201] width 153 height 11
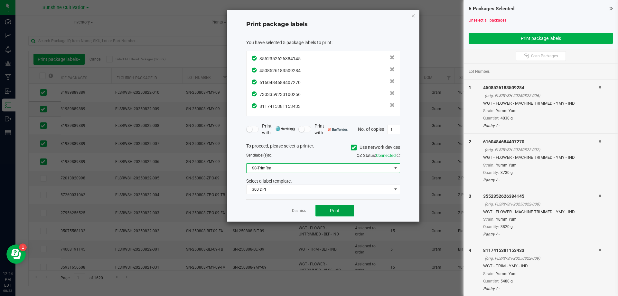
click at [332, 207] on button "Print" at bounding box center [334, 211] width 39 height 12
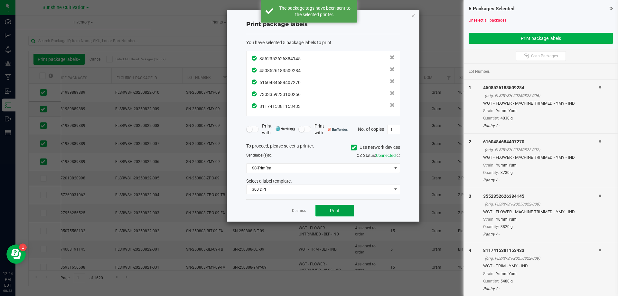
click at [332, 210] on span "Print" at bounding box center [335, 210] width 10 height 5
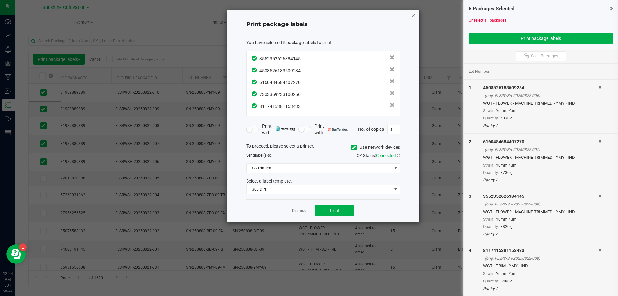
click at [414, 15] on icon "button" at bounding box center [413, 16] width 5 height 8
